Goal: Information Seeking & Learning: Learn about a topic

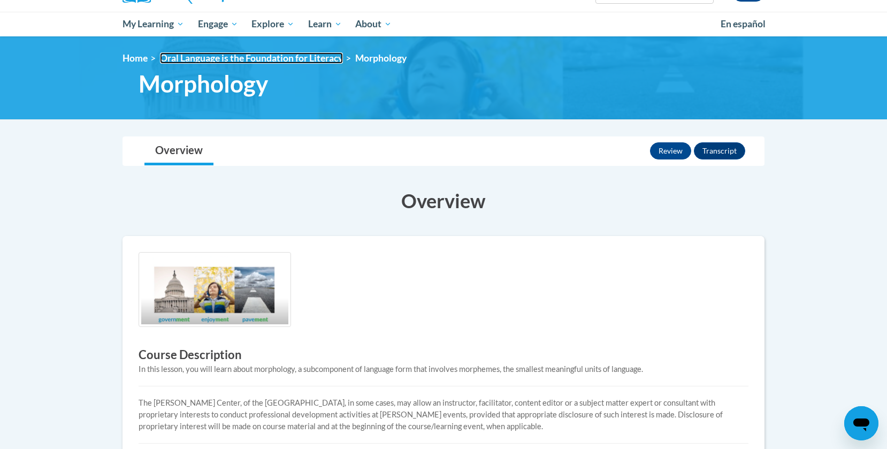
click at [262, 60] on link "Oral Language is the Foundation for Literacy" at bounding box center [251, 57] width 183 height 11
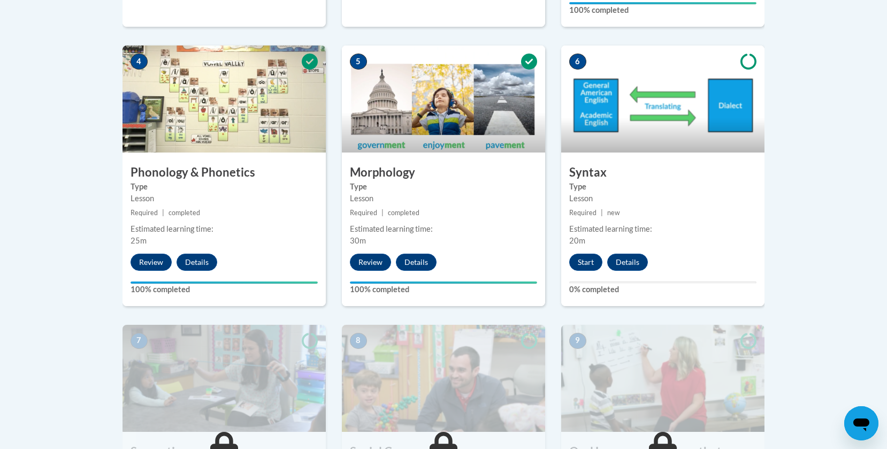
scroll to position [629, 0]
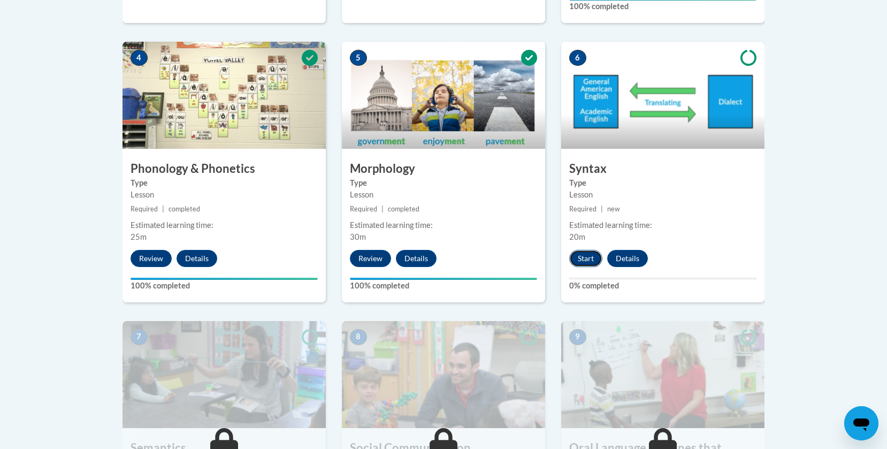
click at [586, 252] on button "Start" at bounding box center [585, 258] width 33 height 17
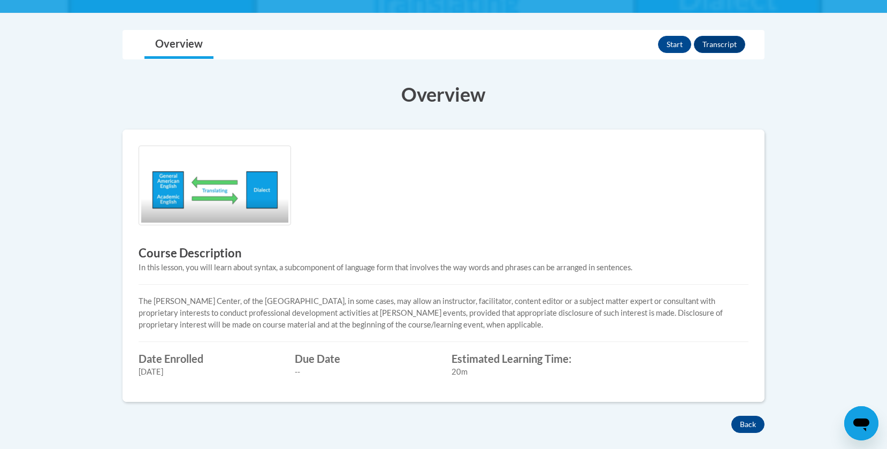
scroll to position [208, 0]
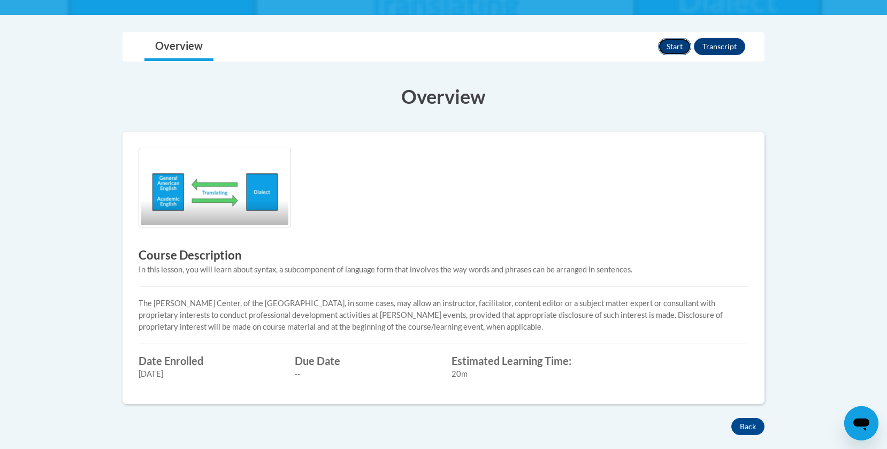
click at [678, 41] on button "Start" at bounding box center [674, 46] width 33 height 17
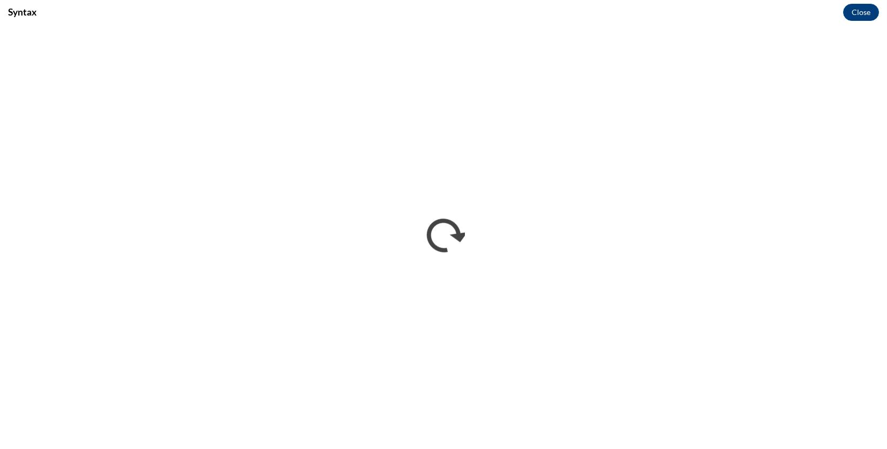
scroll to position [0, 0]
